Goal: Information Seeking & Learning: Learn about a topic

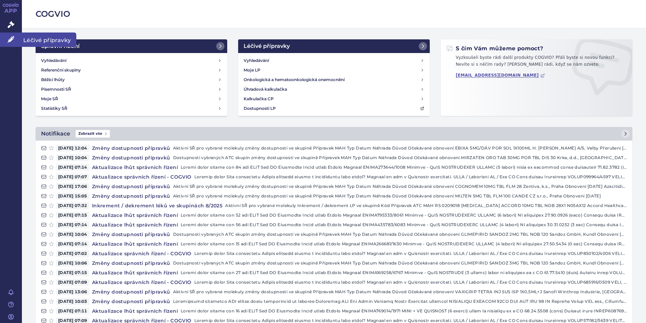
click at [40, 37] on span "Léčivé přípravky" at bounding box center [49, 40] width 54 height 14
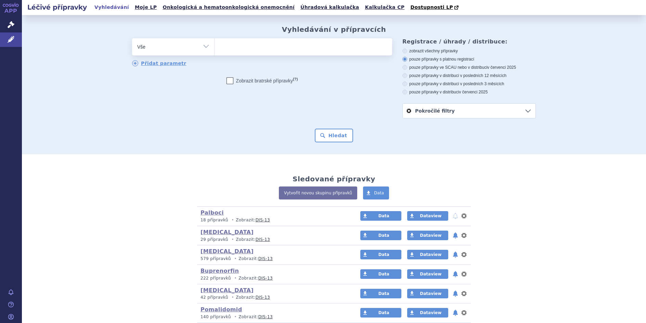
click at [204, 47] on select "Vše Přípravek/SUKL kód MAH VPOIS ATC/Aktivní látka Léková forma Síla" at bounding box center [173, 45] width 82 height 15
select select "filter-marketing-authorization-holder"
click at [132, 39] on select "Vše Přípravek/SUKL kód MAH VPOIS ATC/Aktivní látka Léková forma Síla" at bounding box center [173, 45] width 82 height 15
click at [224, 53] on ul at bounding box center [304, 45] width 178 height 14
click at [215, 53] on select at bounding box center [214, 46] width 0 height 17
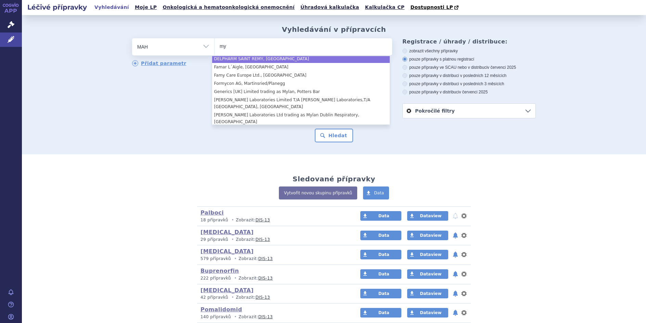
scroll to position [353, 0]
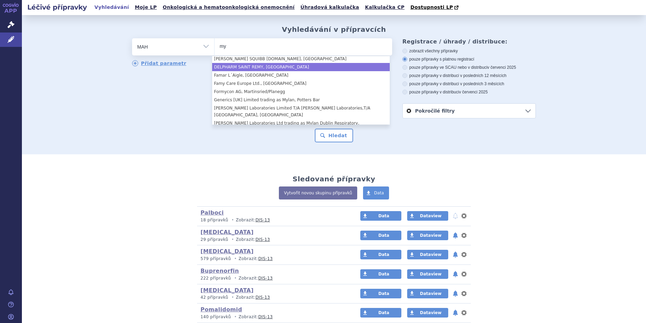
type input "y"
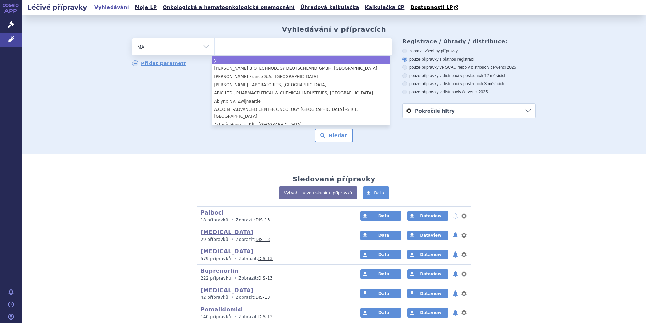
select select "y"
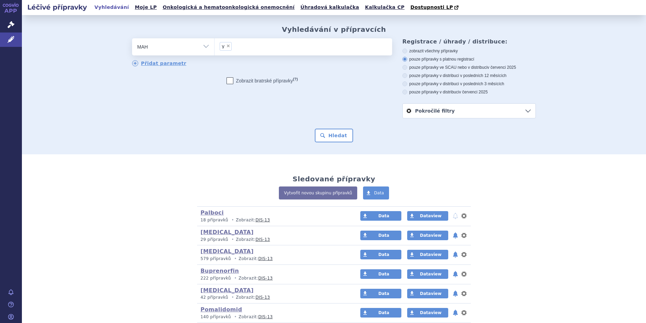
click at [160, 139] on div "Hledat" at bounding box center [334, 136] width 404 height 14
click at [226, 46] on span "×" at bounding box center [228, 46] width 4 height 4
click at [215, 46] on select "y" at bounding box center [214, 46] width 0 height 17
select select
click at [204, 47] on select "Vše Přípravek/SUKL kód MAH VPOIS ATC/Aktivní látka Léková forma Síla" at bounding box center [173, 45] width 82 height 15
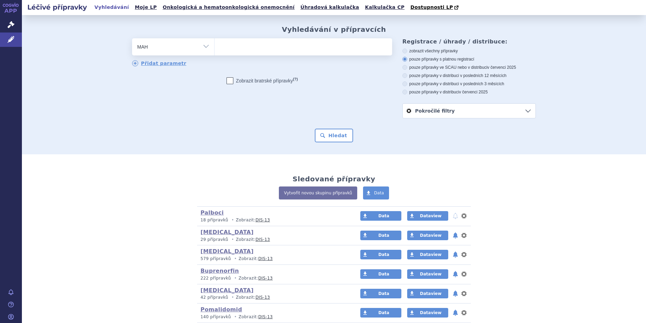
select select "filter-vpois-company"
click at [132, 39] on select "Vše Přípravek/SUKL kód MAH VPOIS ATC/Aktivní látka Léková forma Síla" at bounding box center [173, 45] width 82 height 15
click at [231, 49] on ul at bounding box center [304, 45] width 178 height 14
click at [215, 49] on select at bounding box center [214, 46] width 0 height 17
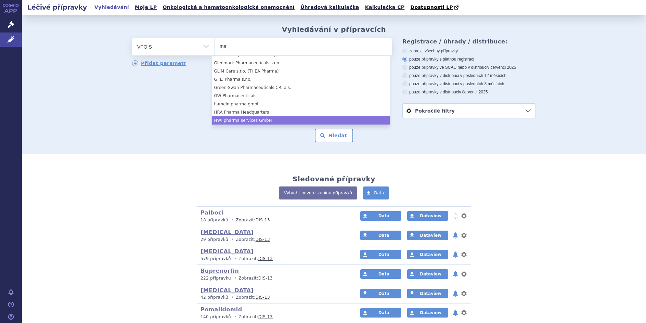
scroll to position [531, 0]
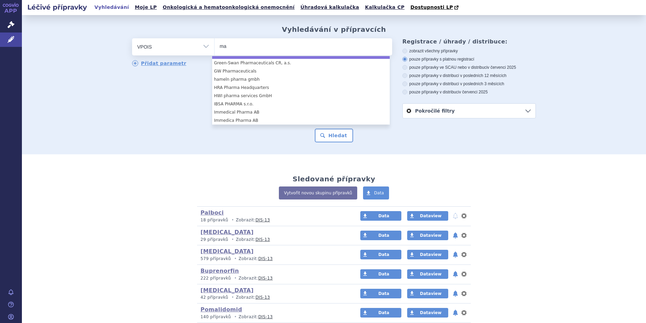
drag, startPoint x: 226, startPoint y: 44, endPoint x: 212, endPoint y: 43, distance: 13.7
click at [215, 43] on ul "ma" at bounding box center [304, 45] width 178 height 14
type input "ma"
click at [214, 43] on select "ma" at bounding box center [214, 46] width 0 height 17
select select "bbe4fc20-f064-4edd-b0ed-c1d36e3b6a64"
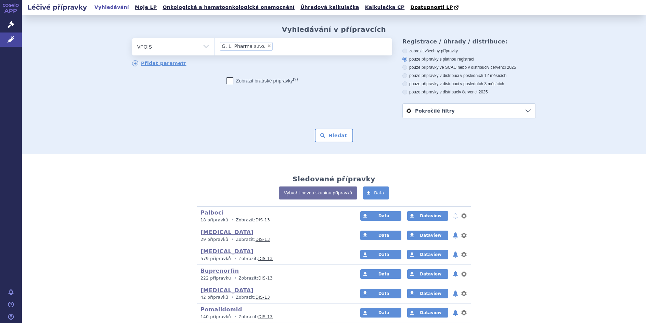
click at [262, 45] on li "× G. L. Pharma s.r.o." at bounding box center [246, 46] width 53 height 9
click at [215, 45] on select "G. L. Pharma s.r.o." at bounding box center [214, 46] width 0 height 17
click at [267, 46] on span "×" at bounding box center [269, 46] width 4 height 4
click at [215, 46] on select "G. L. Pharma s.r.o." at bounding box center [214, 46] width 0 height 17
select select
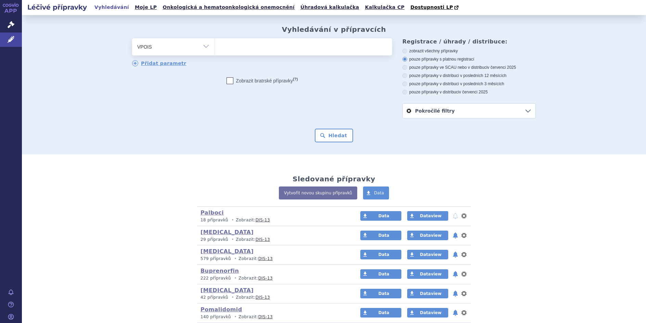
click at [166, 92] on div "odstranit Vše Přípravek/SUKL kód MAH VPOIS ATC/Aktivní látka" at bounding box center [262, 66] width 260 height 56
click at [38, 24] on span "Správní řízení" at bounding box center [45, 25] width 46 height 14
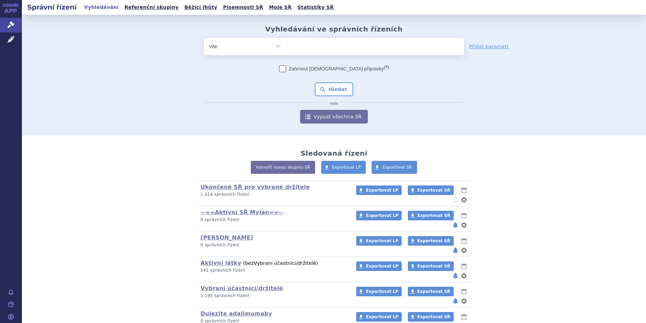
click at [275, 46] on select "Vše Spisová značka Typ SŘ Přípravek/SUKL kód Účastník/Držitel" at bounding box center [245, 45] width 82 height 15
click at [46, 37] on span "Léčivé přípravky" at bounding box center [49, 40] width 54 height 14
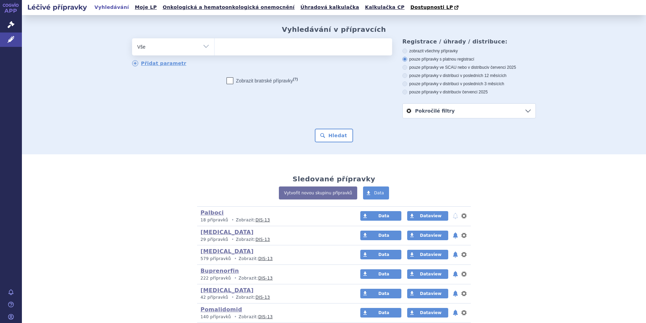
click at [203, 45] on select "Vše Přípravek/SUKL kód MAH VPOIS ATC/Aktivní látka Léková forma Síla" at bounding box center [173, 45] width 82 height 15
select select "filter-marketing-authorization-holder"
click at [132, 39] on select "Vše Přípravek/SUKL kód MAH VPOIS ATC/Aktivní látka Léková forma Síla" at bounding box center [173, 45] width 82 height 15
